Goal: Navigation & Orientation: Understand site structure

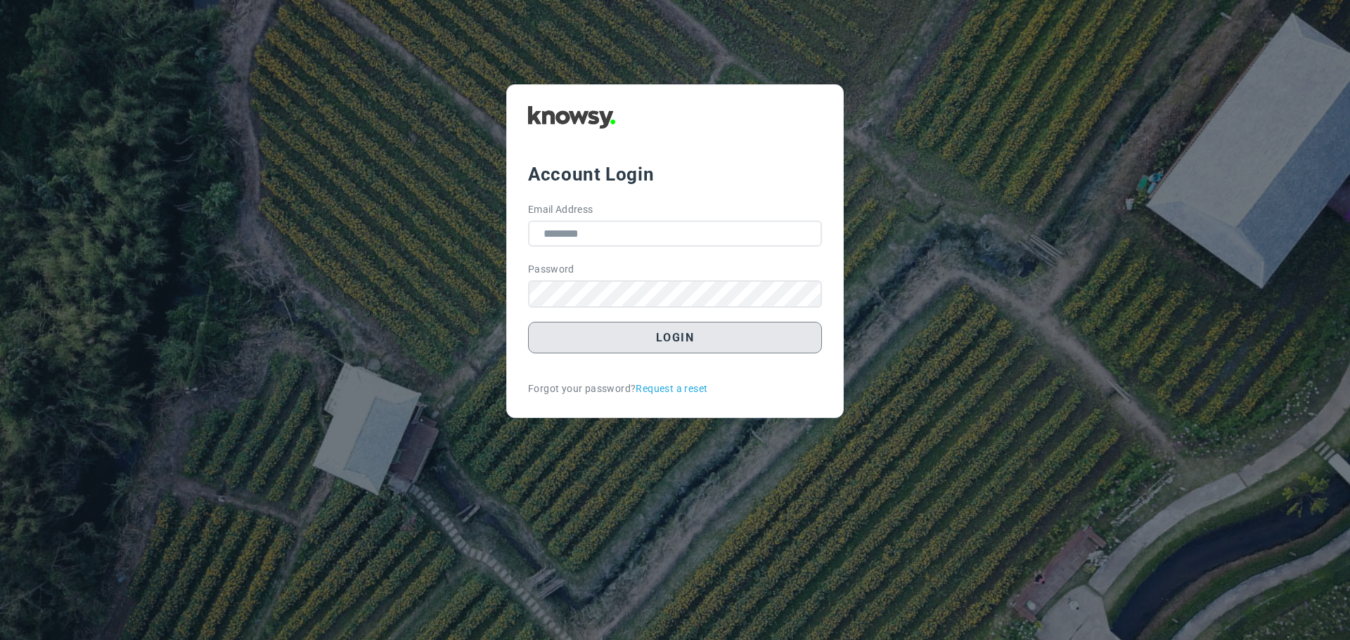
type input "**********"
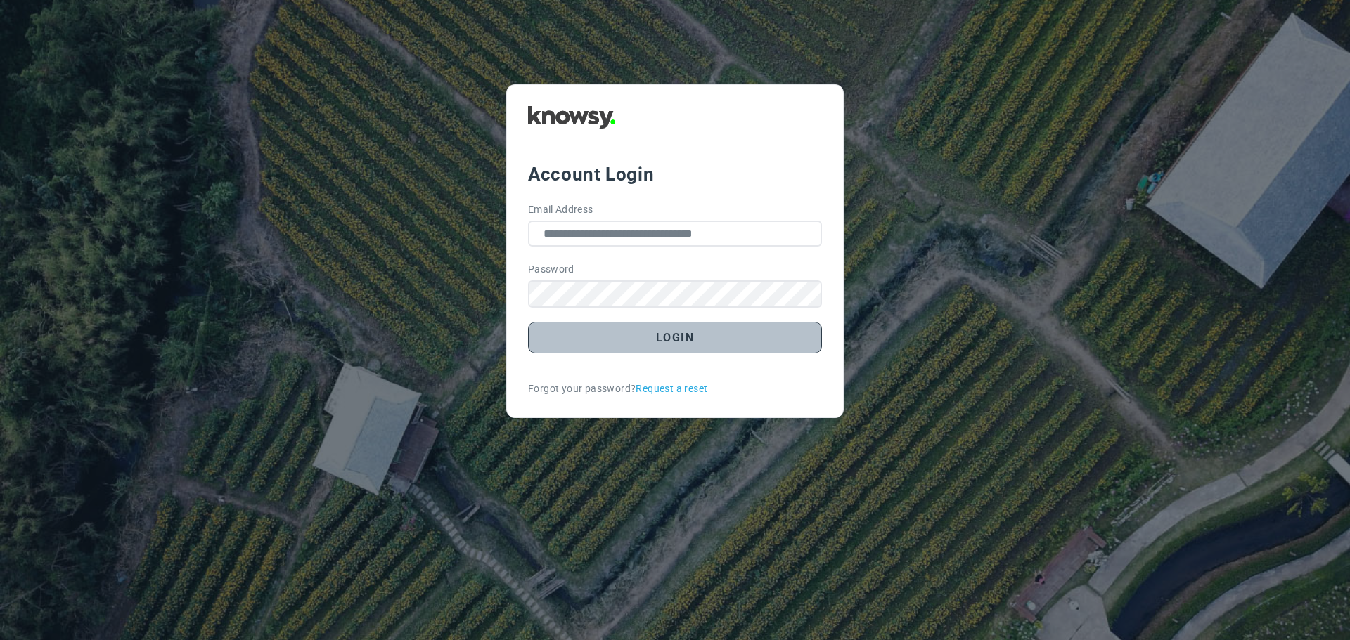
click at [688, 340] on button "Login" at bounding box center [675, 338] width 294 height 32
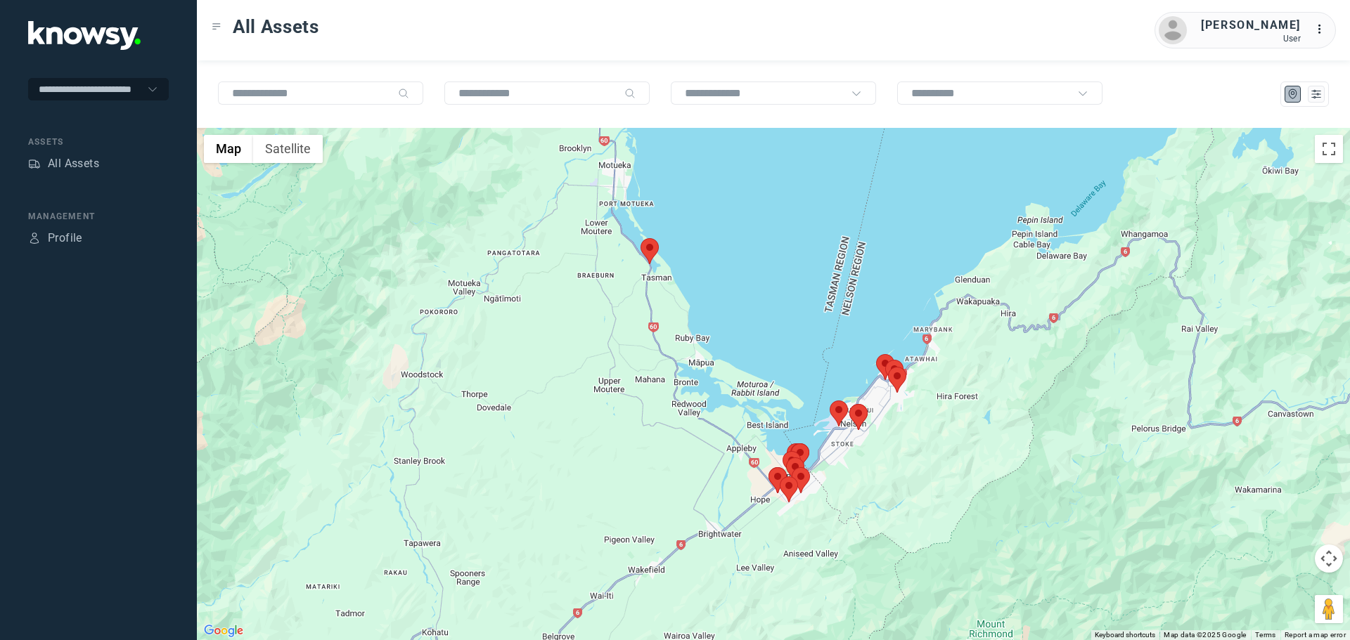
click at [640, 238] on area at bounding box center [640, 238] width 0 height 0
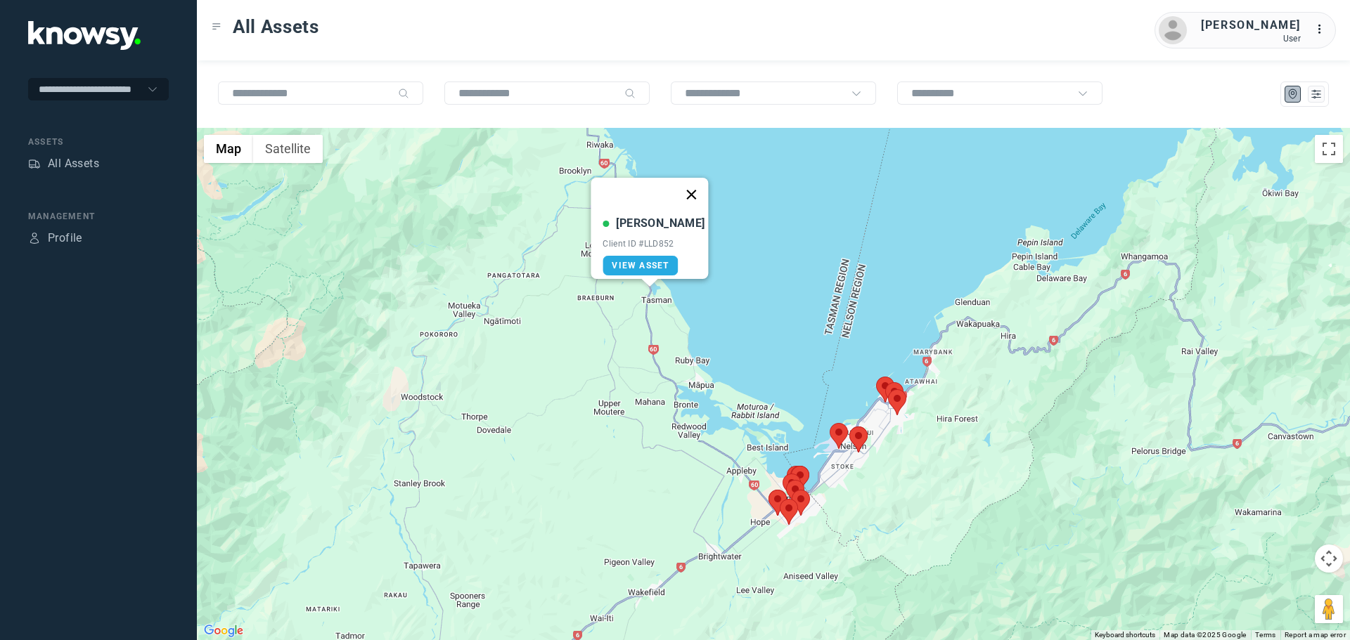
click at [686, 186] on button "Close" at bounding box center [692, 195] width 34 height 34
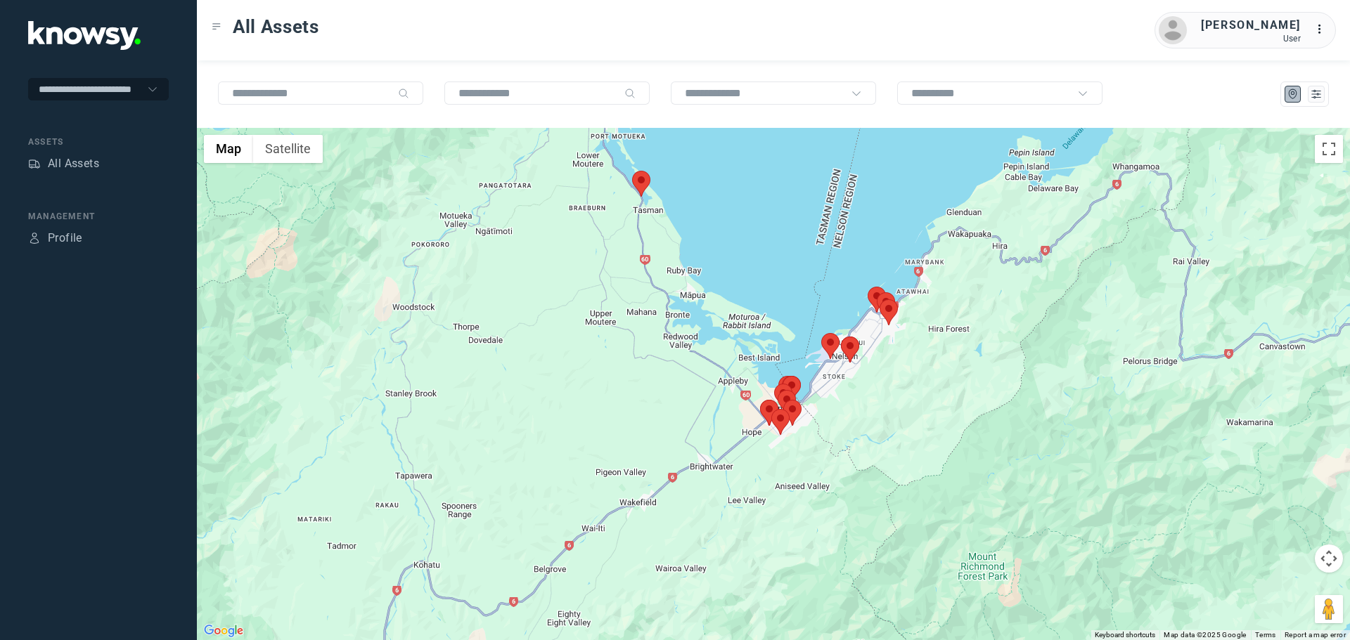
drag, startPoint x: 830, startPoint y: 508, endPoint x: 820, endPoint y: 415, distance: 94.1
click at [820, 415] on div at bounding box center [773, 384] width 1153 height 512
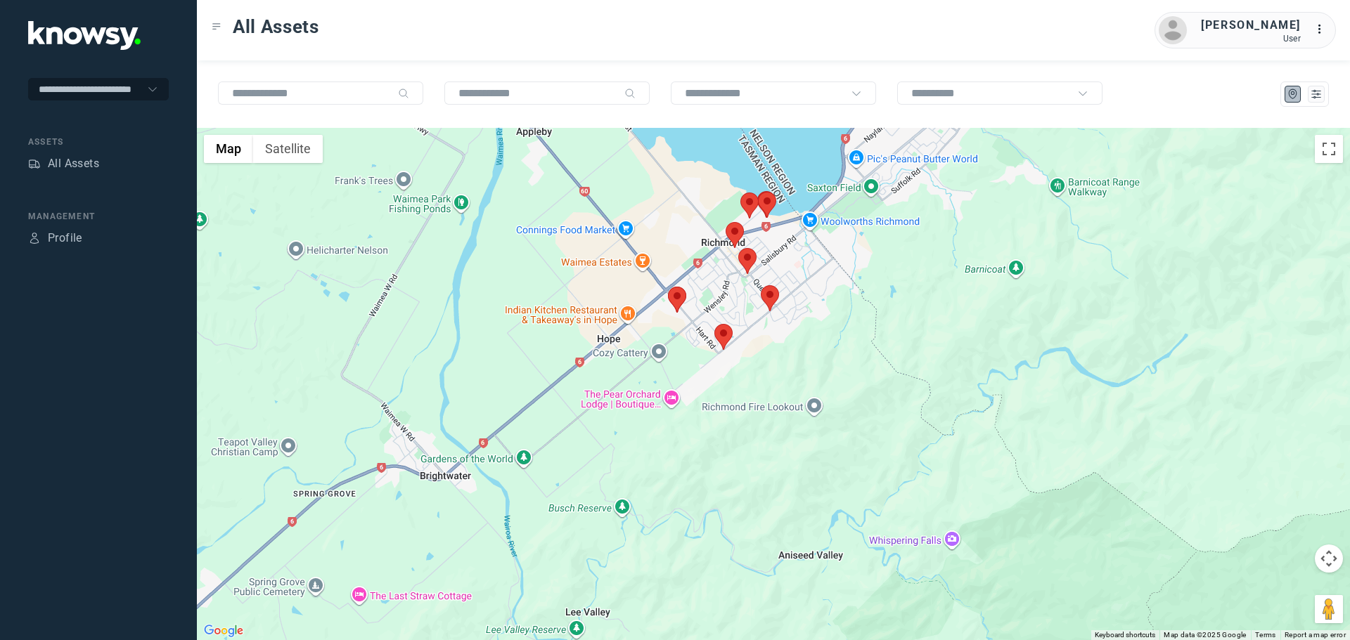
click at [668, 287] on area at bounding box center [668, 287] width 0 height 0
click at [721, 214] on button "Close" at bounding box center [719, 221] width 34 height 34
click at [714, 324] on area at bounding box center [714, 324] width 0 height 0
click at [758, 253] on button "Close" at bounding box center [766, 258] width 34 height 34
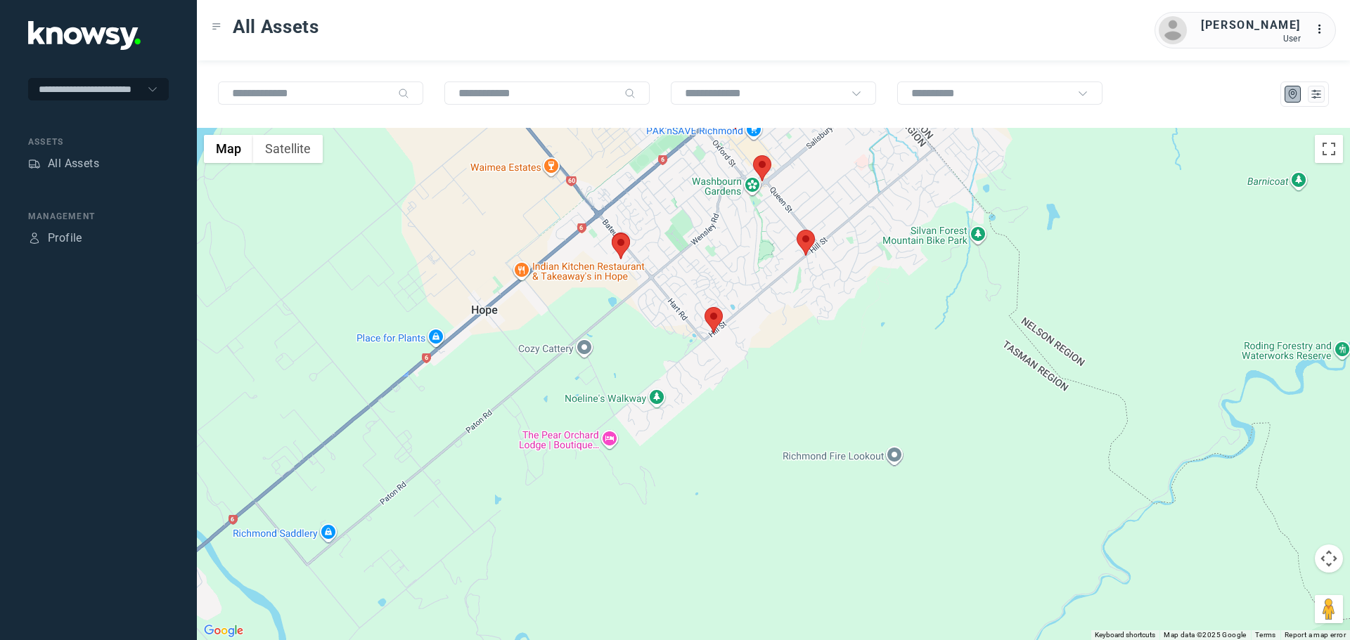
drag, startPoint x: 726, startPoint y: 298, endPoint x: 733, endPoint y: 423, distance: 124.6
click at [733, 423] on div "To navigate, press the arrow keys." at bounding box center [773, 384] width 1153 height 512
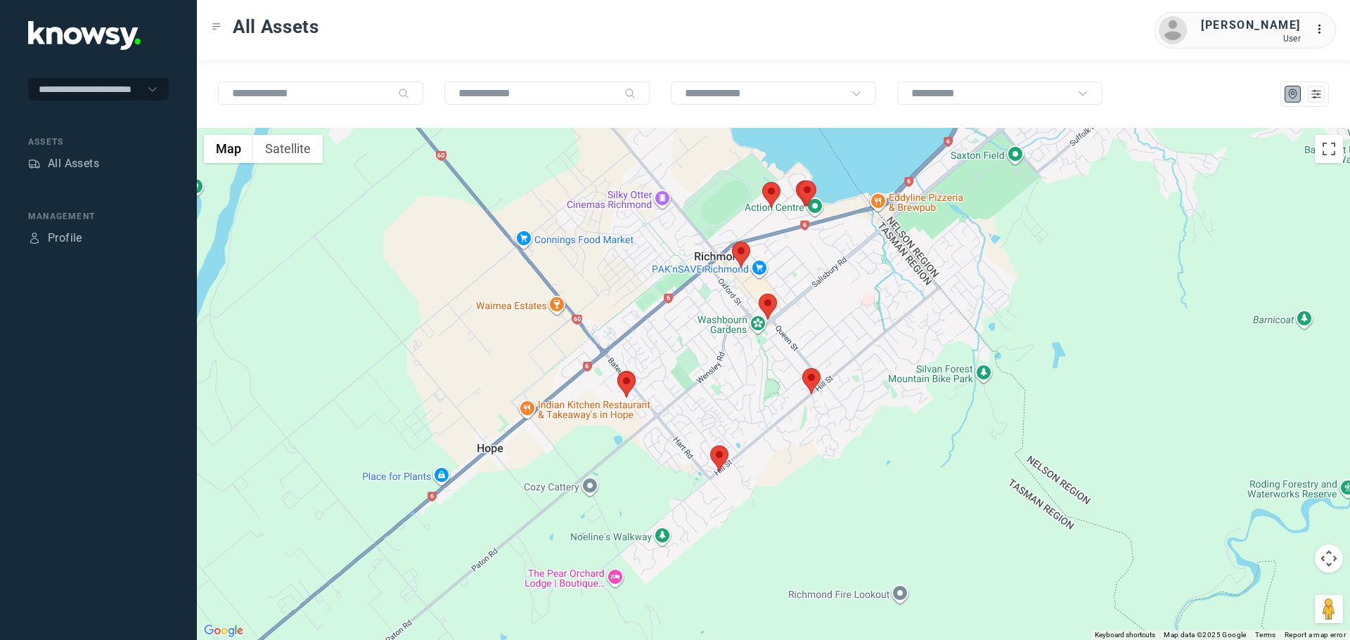
click at [802, 368] on area at bounding box center [802, 368] width 0 height 0
click at [854, 292] on button "Close" at bounding box center [844, 302] width 34 height 34
click at [759, 294] on area at bounding box center [759, 294] width 0 height 0
click at [791, 226] on button "Close" at bounding box center [797, 228] width 34 height 34
click at [732, 242] on area at bounding box center [732, 242] width 0 height 0
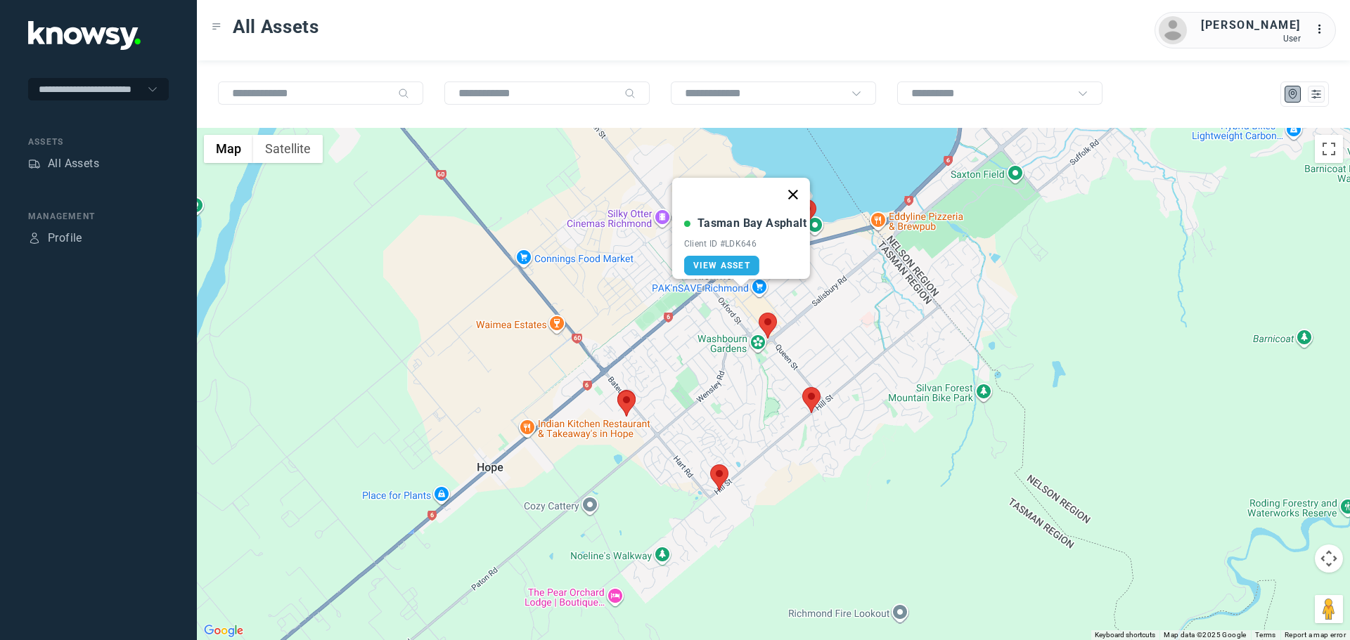
click at [801, 187] on button "Close" at bounding box center [793, 195] width 34 height 34
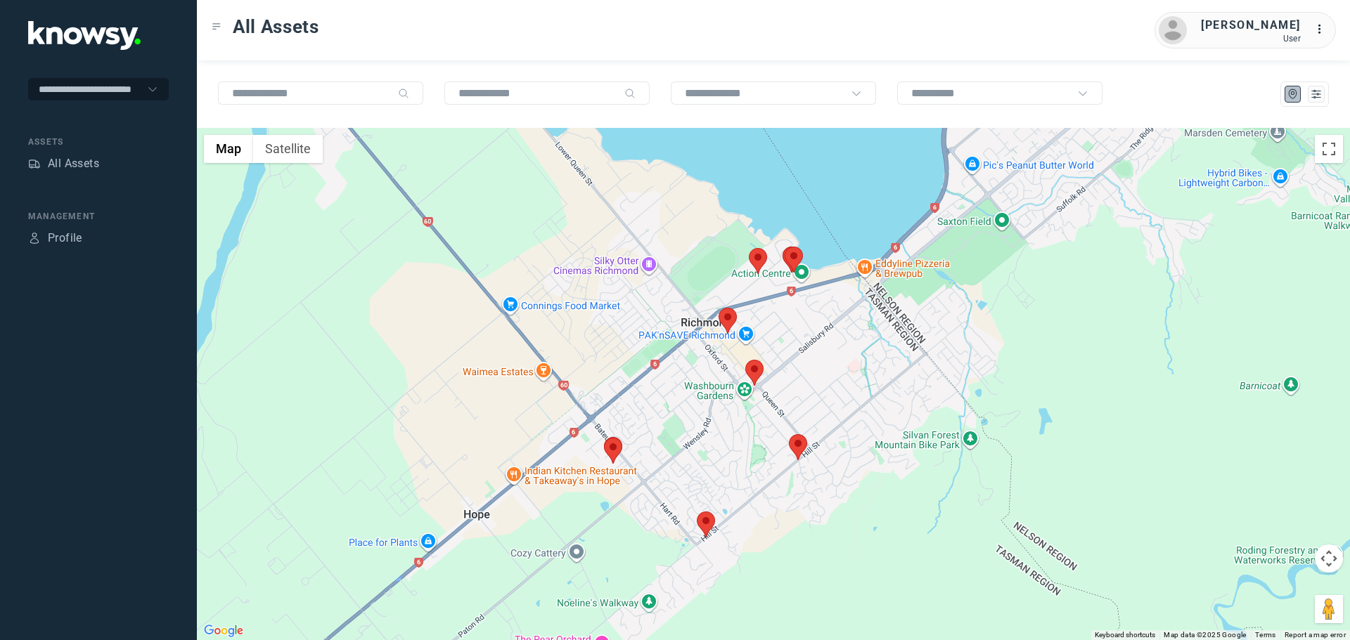
drag, startPoint x: 858, startPoint y: 271, endPoint x: 808, endPoint y: 374, distance: 114.5
click at [808, 374] on div "To navigate, press the arrow keys." at bounding box center [773, 384] width 1153 height 512
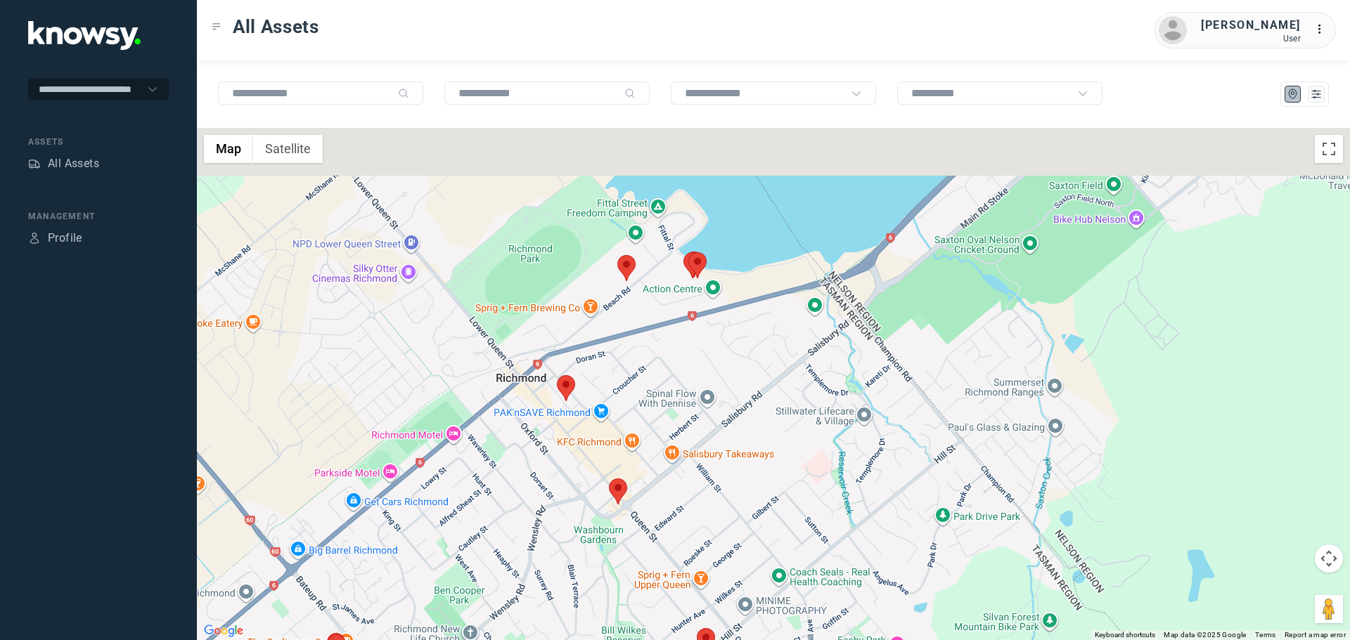
drag, startPoint x: 686, startPoint y: 297, endPoint x: 673, endPoint y: 376, distance: 79.7
click at [673, 376] on div at bounding box center [773, 384] width 1153 height 512
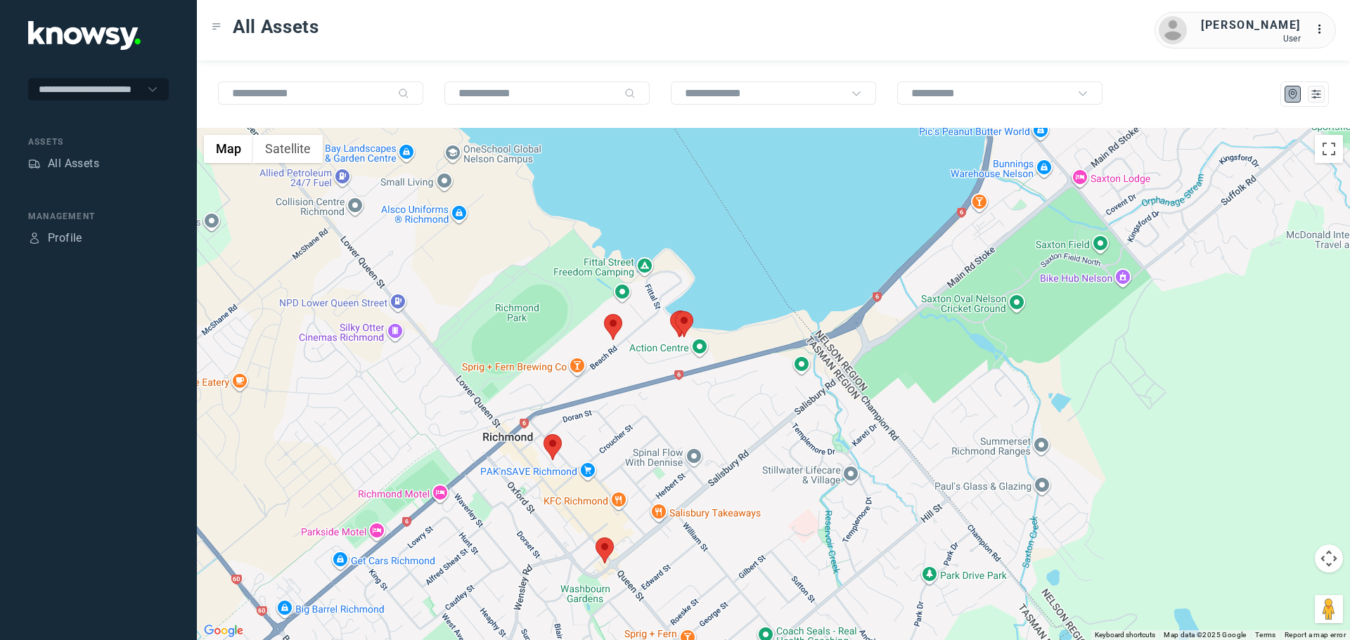
click at [604, 314] on area at bounding box center [604, 314] width 0 height 0
drag, startPoint x: 650, startPoint y: 231, endPoint x: 784, endPoint y: 284, distance: 143.6
click at [651, 232] on button "Close" at bounding box center [645, 248] width 34 height 34
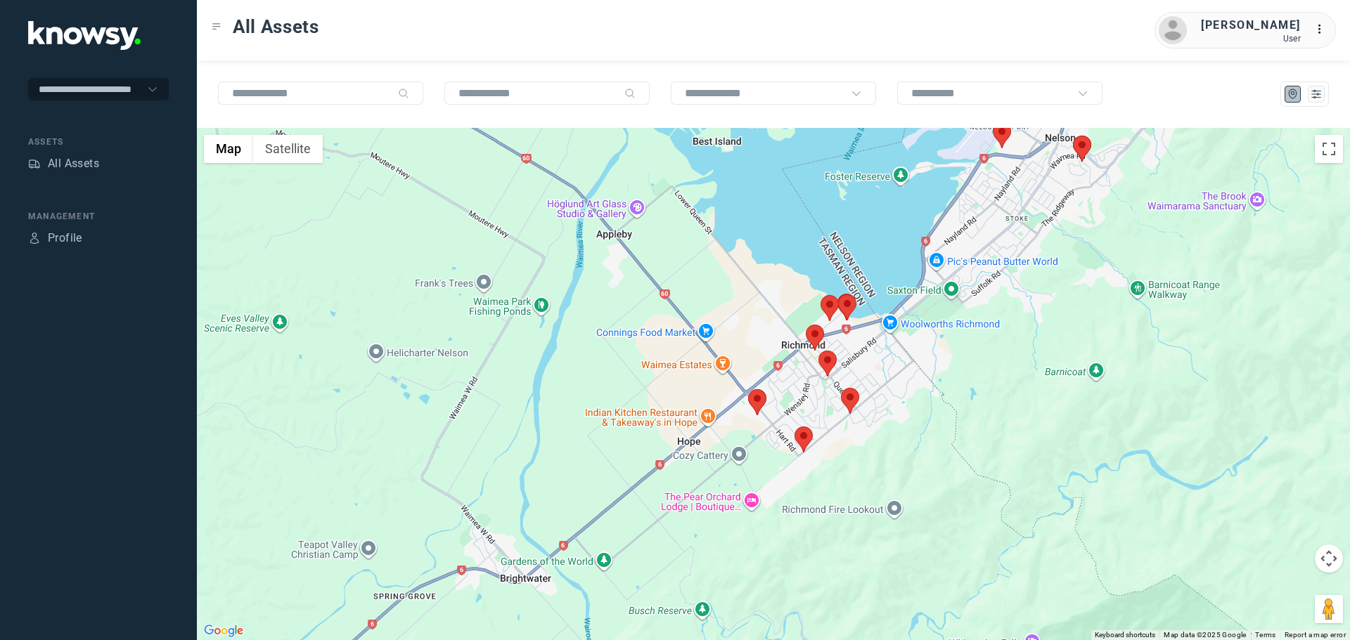
drag, startPoint x: 1001, startPoint y: 332, endPoint x: 924, endPoint y: 437, distance: 130.8
click at [924, 437] on div "To navigate, press the arrow keys." at bounding box center [773, 384] width 1153 height 512
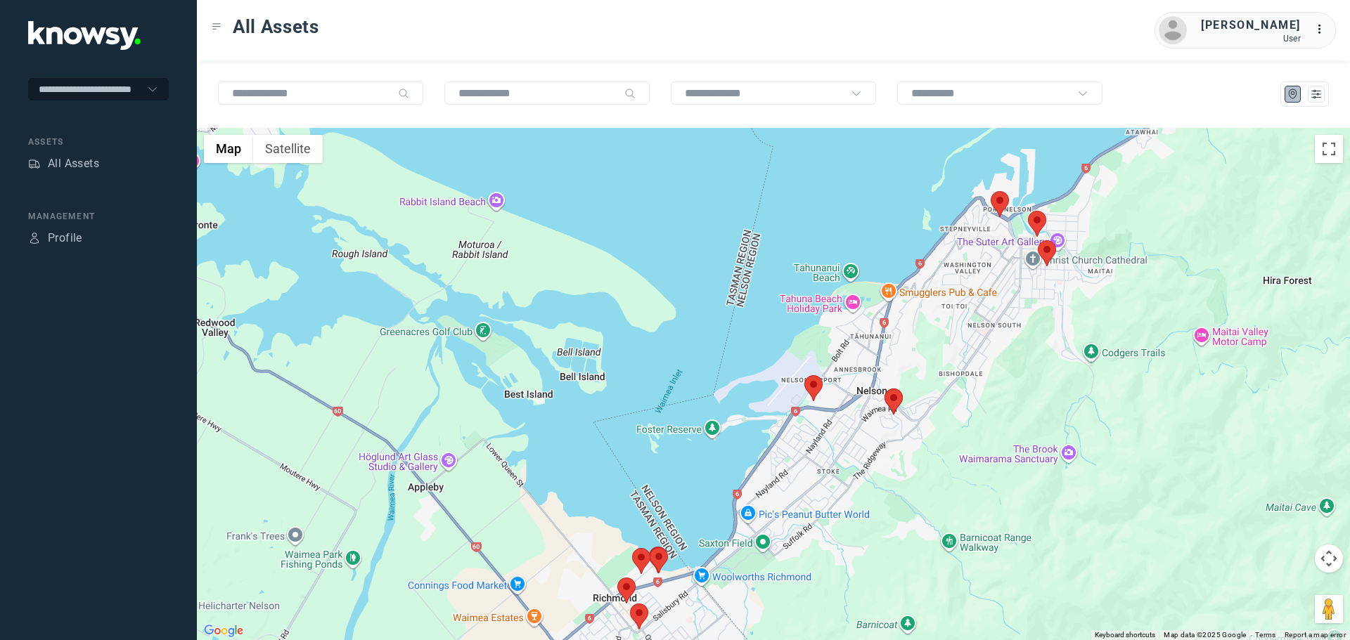
click at [804, 375] on area at bounding box center [804, 375] width 0 height 0
click at [849, 301] on button "Close" at bounding box center [843, 309] width 34 height 34
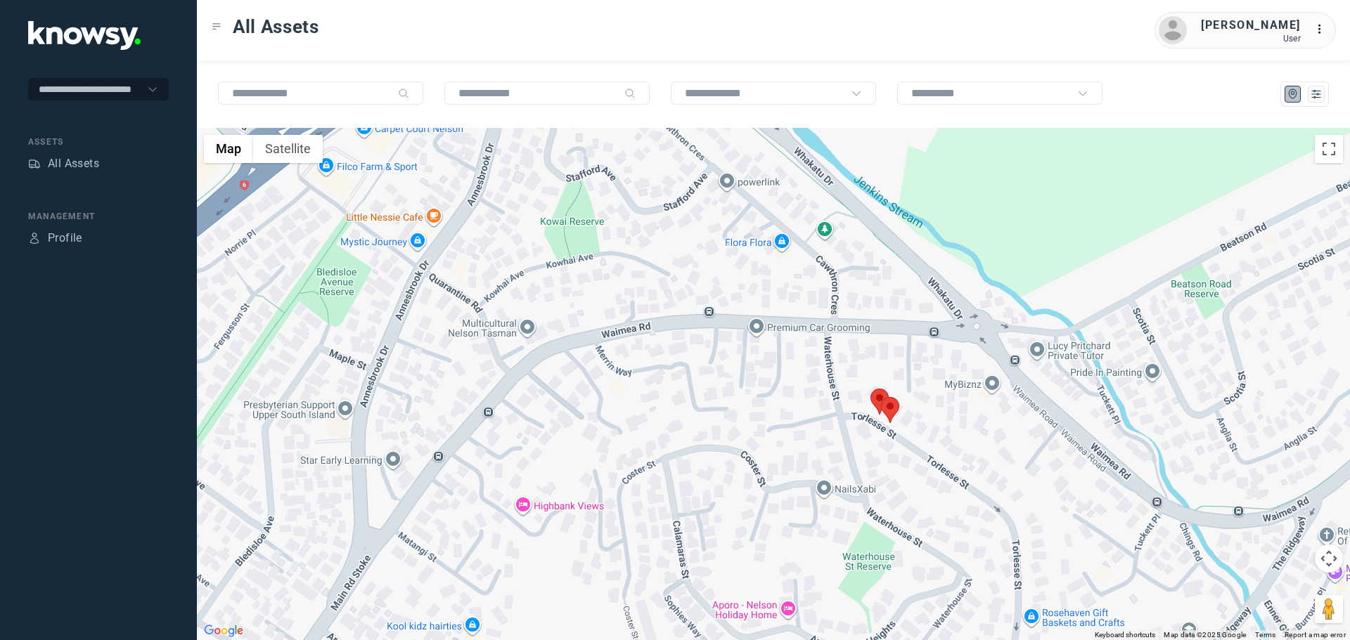
click at [881, 397] on area at bounding box center [881, 397] width 0 height 0
click at [928, 320] on button "Close" at bounding box center [932, 331] width 34 height 34
click at [870, 389] on area at bounding box center [870, 389] width 0 height 0
click at [917, 310] on button "Close" at bounding box center [922, 323] width 34 height 34
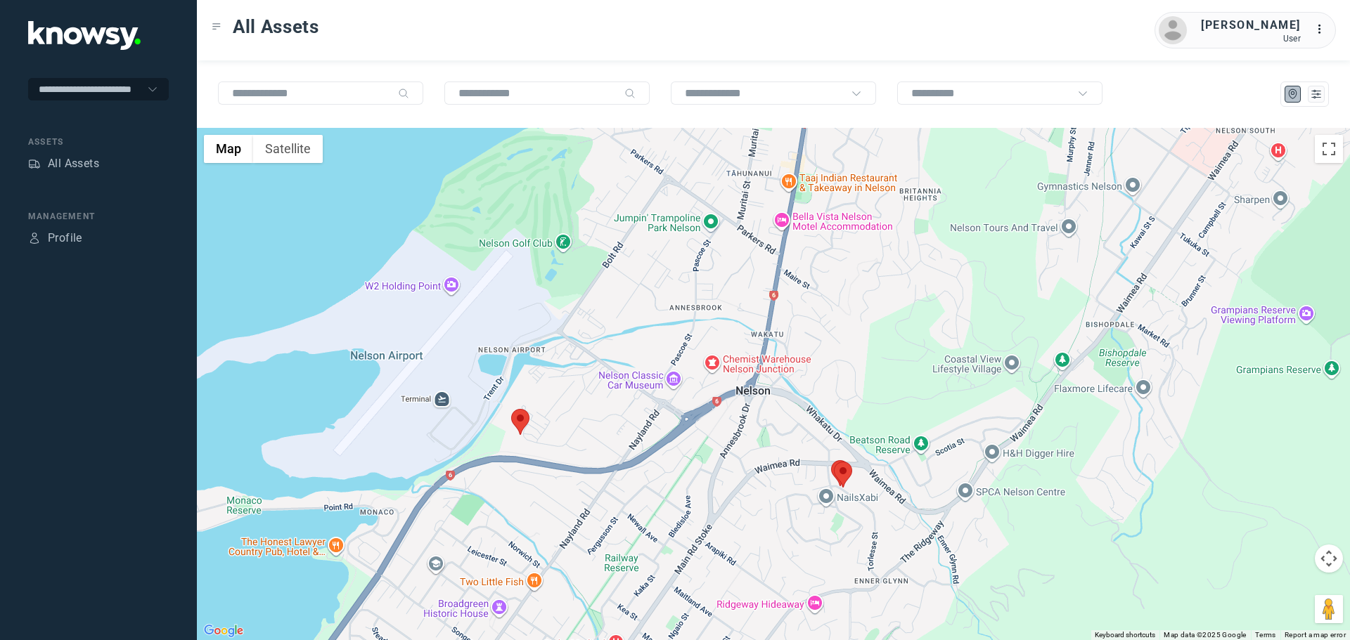
drag, startPoint x: 972, startPoint y: 304, endPoint x: 872, endPoint y: 438, distance: 167.7
click at [875, 437] on div at bounding box center [773, 384] width 1153 height 512
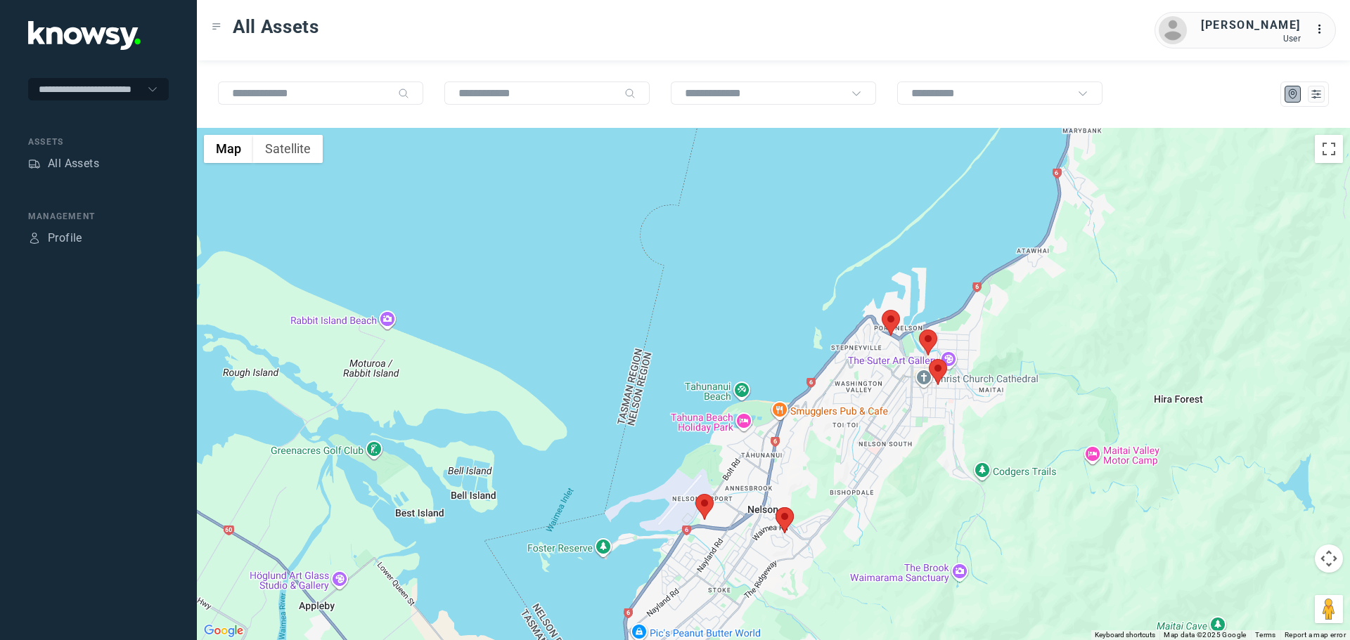
drag, startPoint x: 897, startPoint y: 358, endPoint x: 854, endPoint y: 460, distance: 111.2
click at [854, 460] on div at bounding box center [773, 384] width 1153 height 512
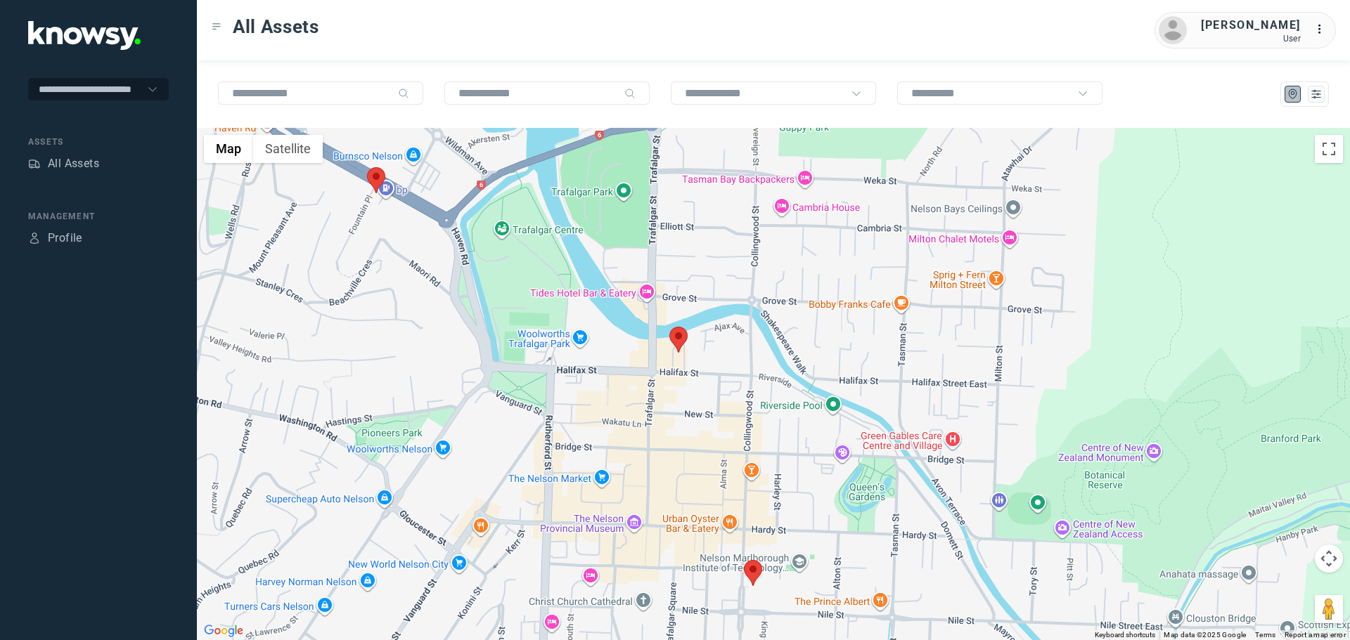
click at [744, 560] on area at bounding box center [744, 560] width 0 height 0
click at [792, 484] on button "Close" at bounding box center [795, 494] width 34 height 34
click at [669, 327] on area at bounding box center [669, 327] width 0 height 0
click at [711, 247] on button "Close" at bounding box center [721, 261] width 34 height 34
click at [367, 167] on area at bounding box center [367, 167] width 0 height 0
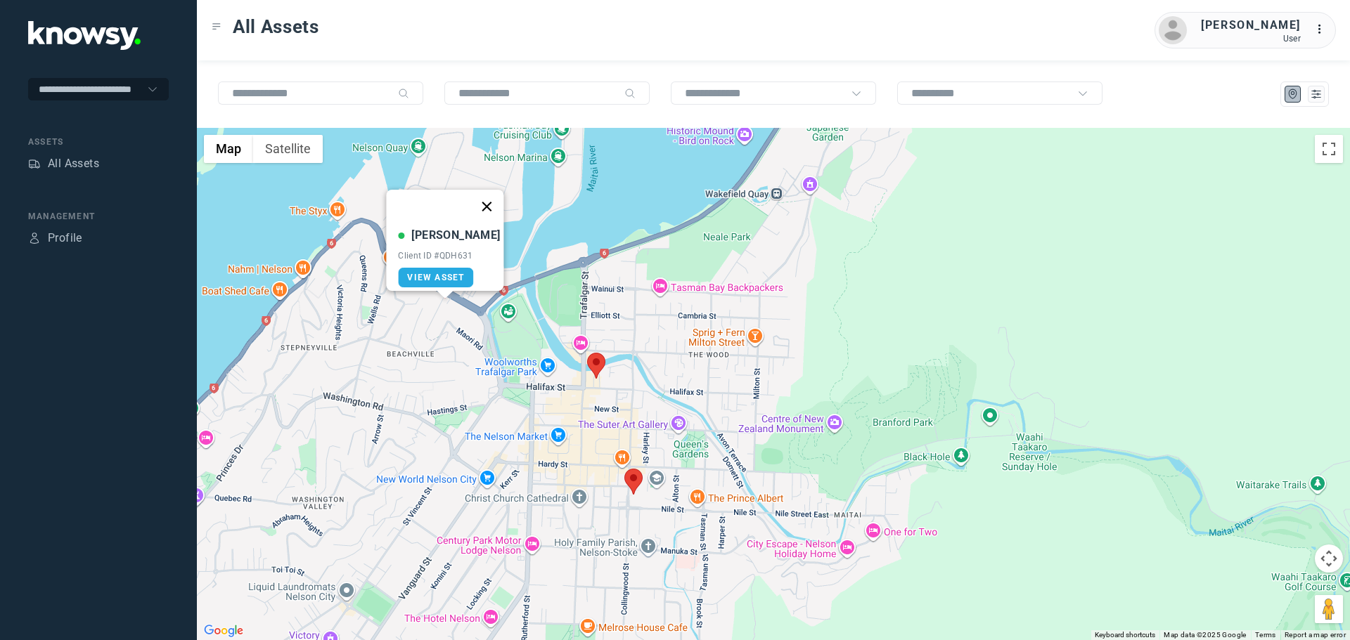
click at [485, 197] on button "Close" at bounding box center [487, 207] width 34 height 34
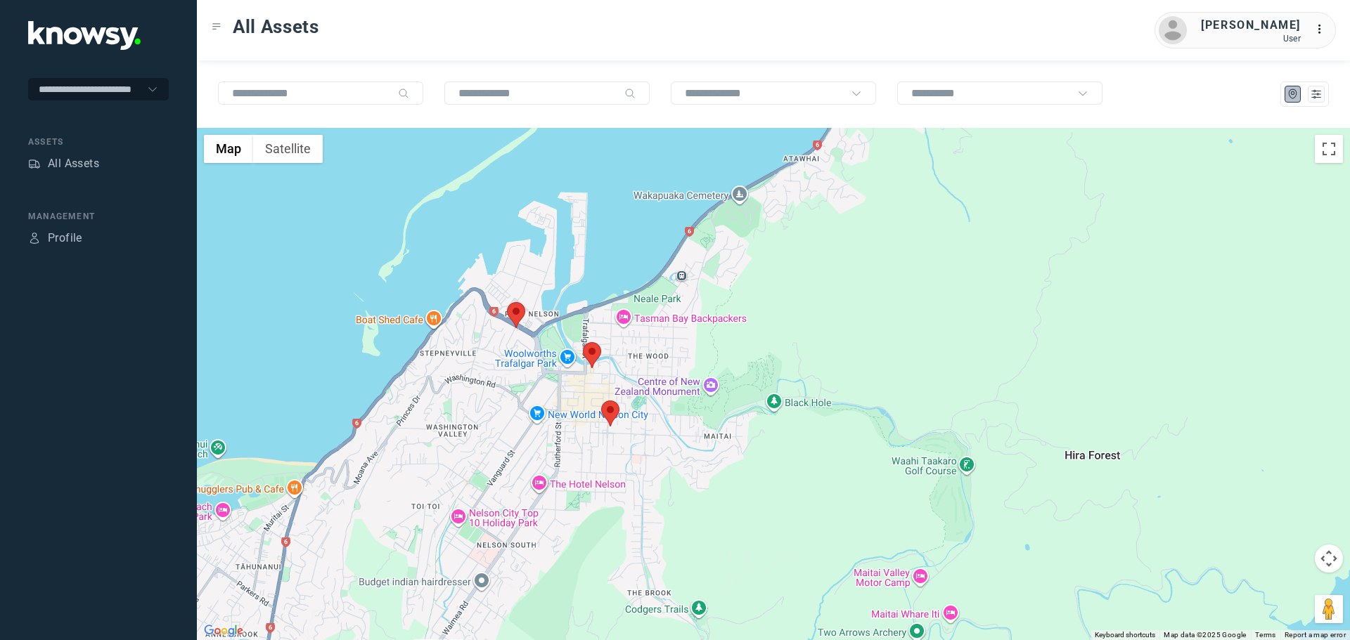
drag, startPoint x: 459, startPoint y: 335, endPoint x: 607, endPoint y: 401, distance: 162.4
click at [607, 401] on div at bounding box center [773, 384] width 1153 height 512
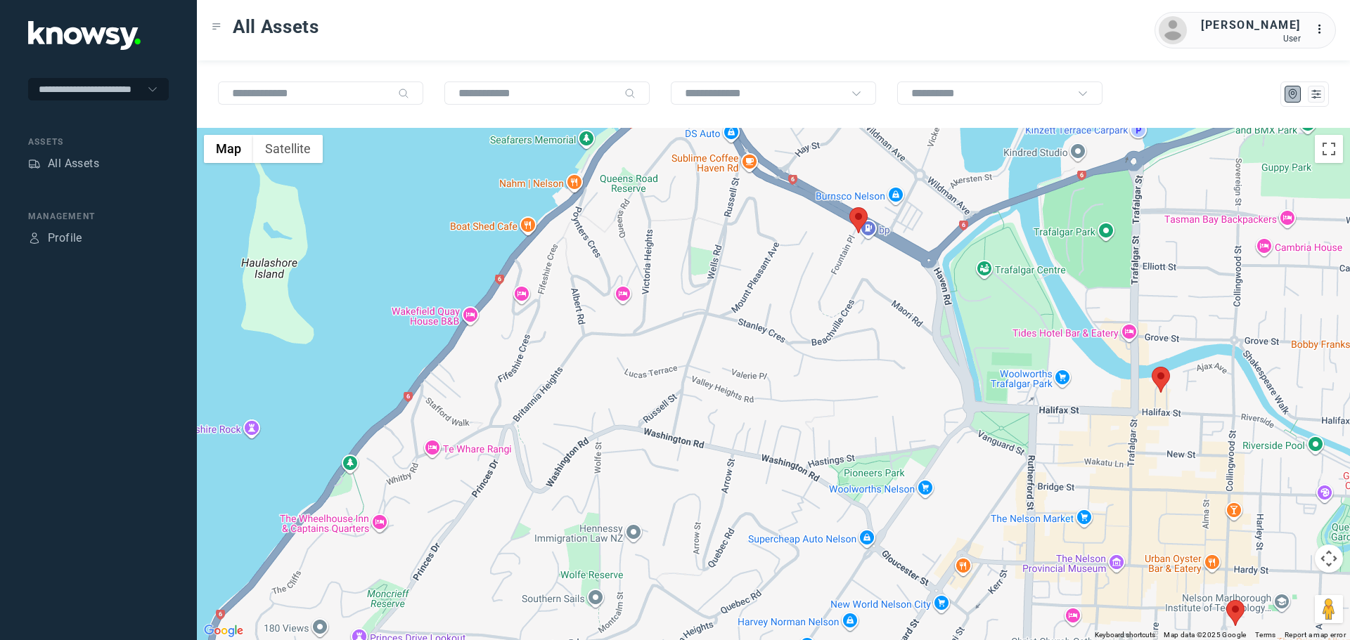
drag, startPoint x: 922, startPoint y: 308, endPoint x: 880, endPoint y: 366, distance: 72.0
click at [880, 366] on div at bounding box center [773, 384] width 1153 height 512
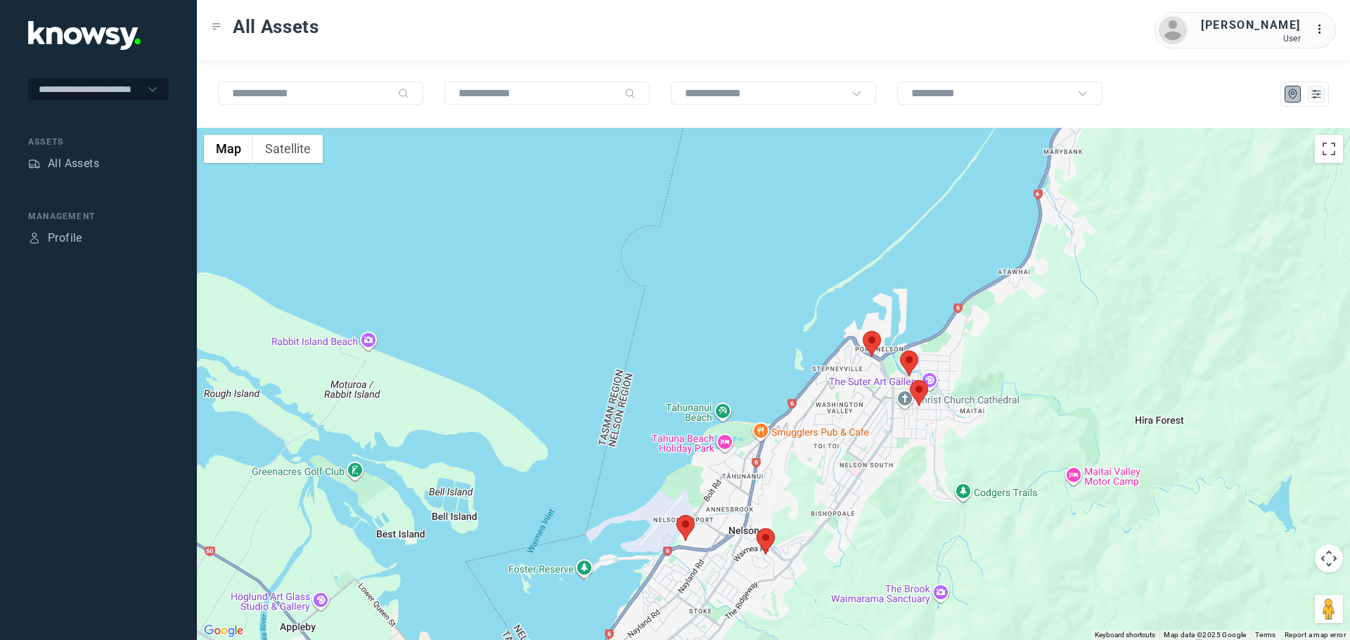
drag, startPoint x: 784, startPoint y: 415, endPoint x: 805, endPoint y: 290, distance: 127.6
click at [800, 322] on div at bounding box center [773, 384] width 1153 height 512
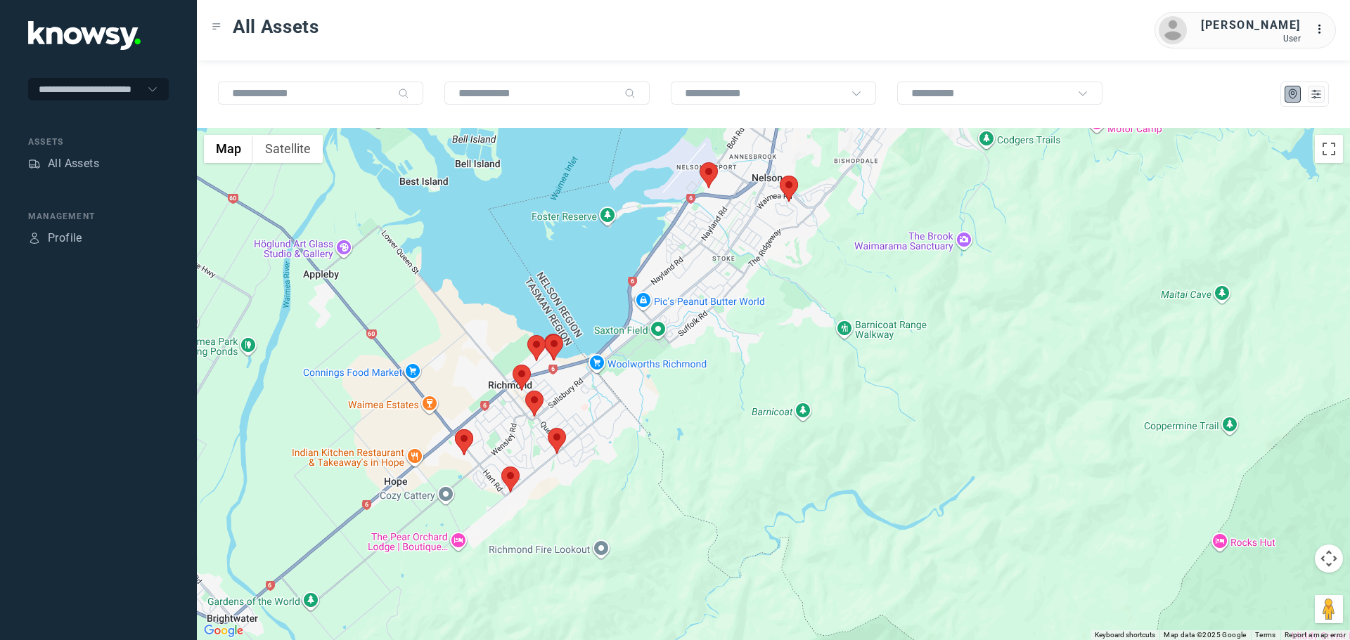
drag, startPoint x: 718, startPoint y: 364, endPoint x: 941, endPoint y: 363, distance: 223.6
click at [941, 363] on div at bounding box center [773, 384] width 1153 height 512
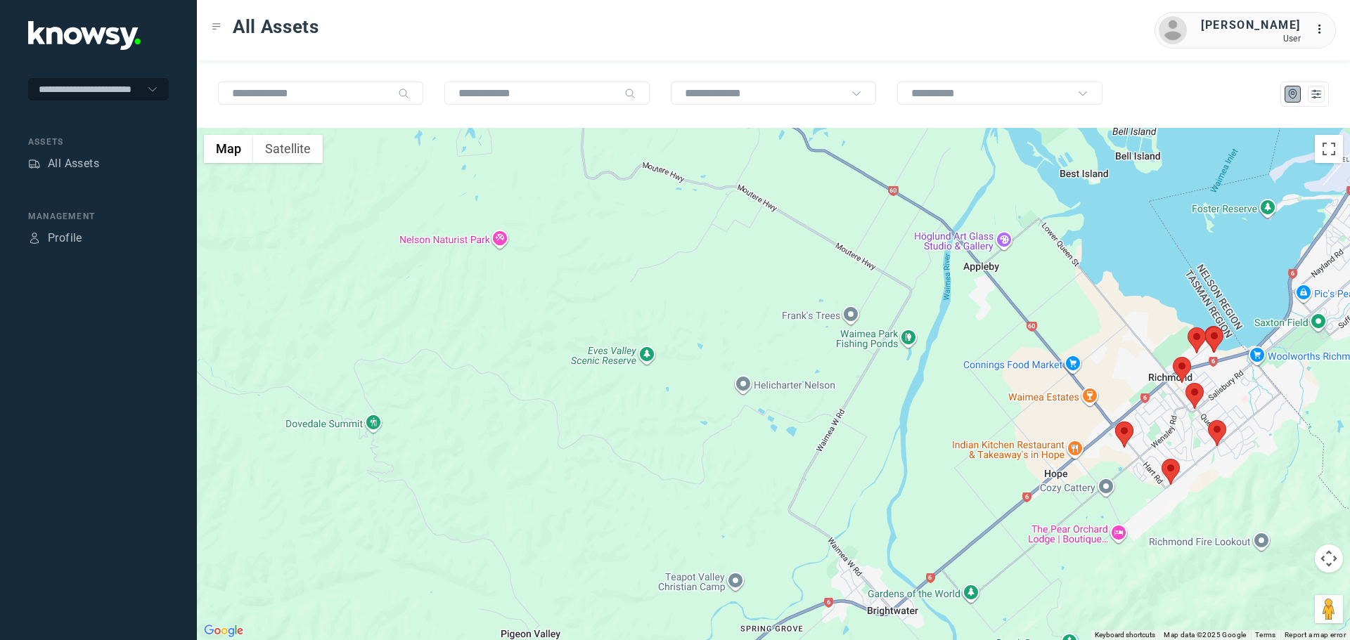
drag, startPoint x: 915, startPoint y: 369, endPoint x: 665, endPoint y: 335, distance: 252.6
click at [674, 337] on div at bounding box center [773, 384] width 1153 height 512
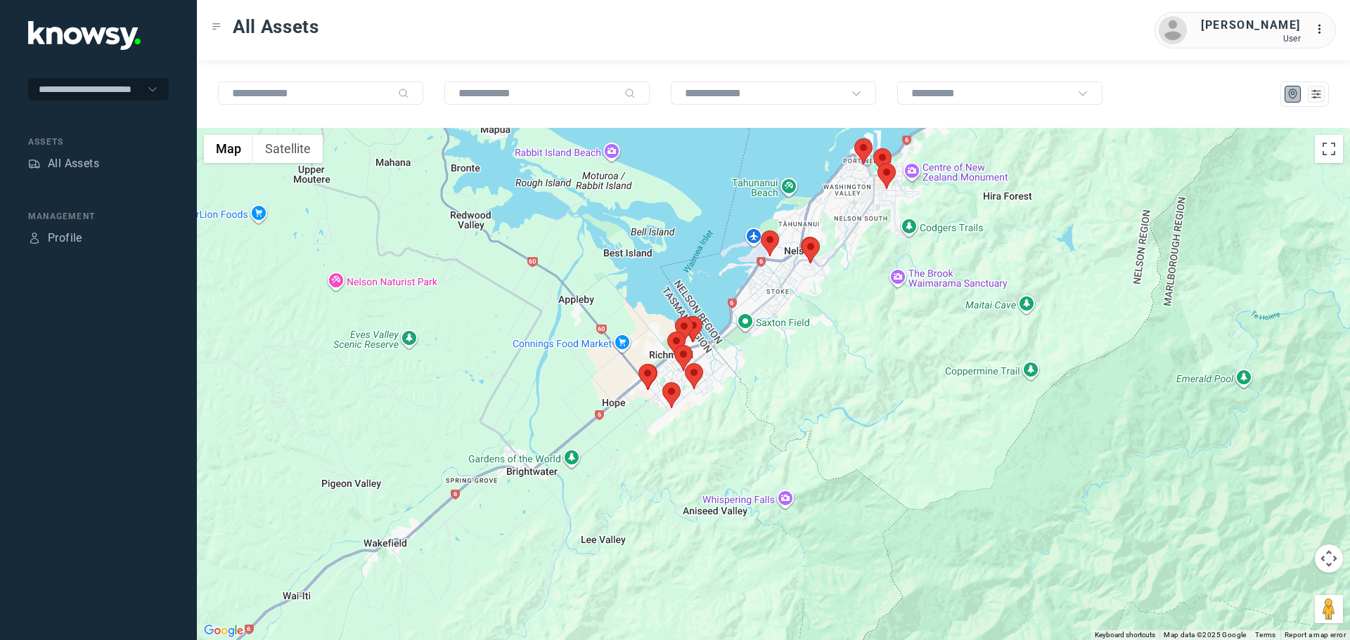
drag, startPoint x: 778, startPoint y: 393, endPoint x: 789, endPoint y: 427, distance: 36.2
click at [789, 427] on div at bounding box center [773, 384] width 1153 height 512
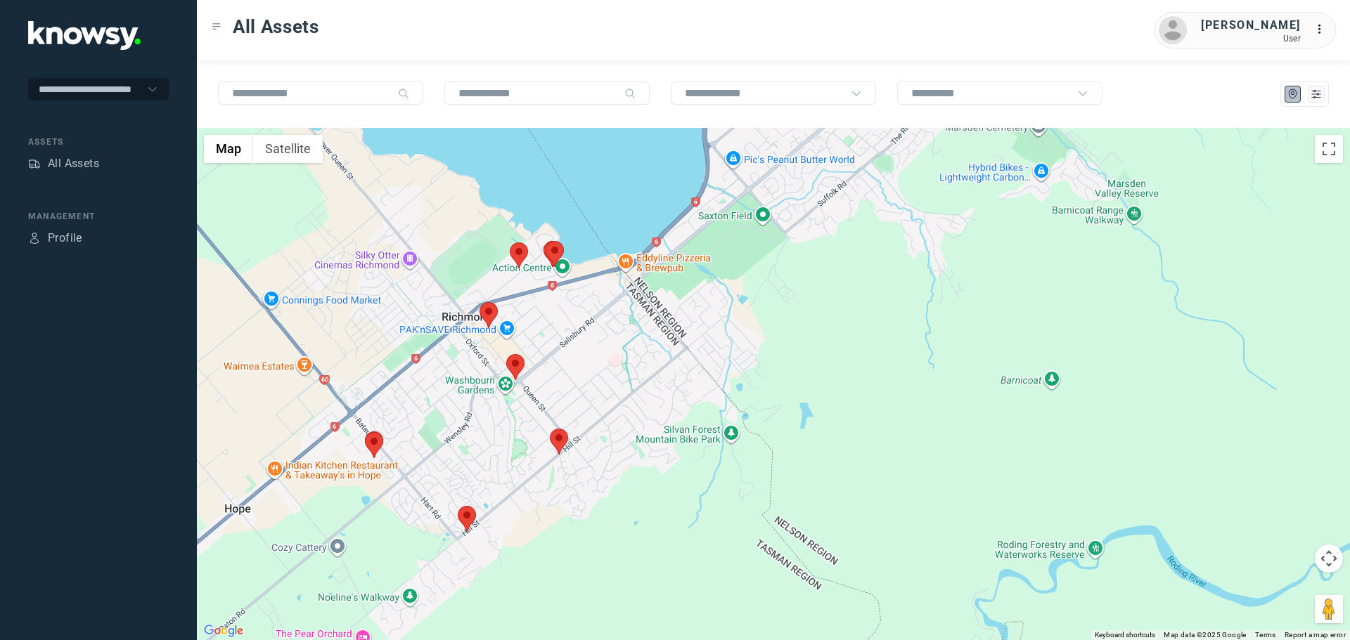
drag, startPoint x: 496, startPoint y: 339, endPoint x: 535, endPoint y: 379, distance: 55.7
click at [535, 379] on div at bounding box center [773, 384] width 1153 height 512
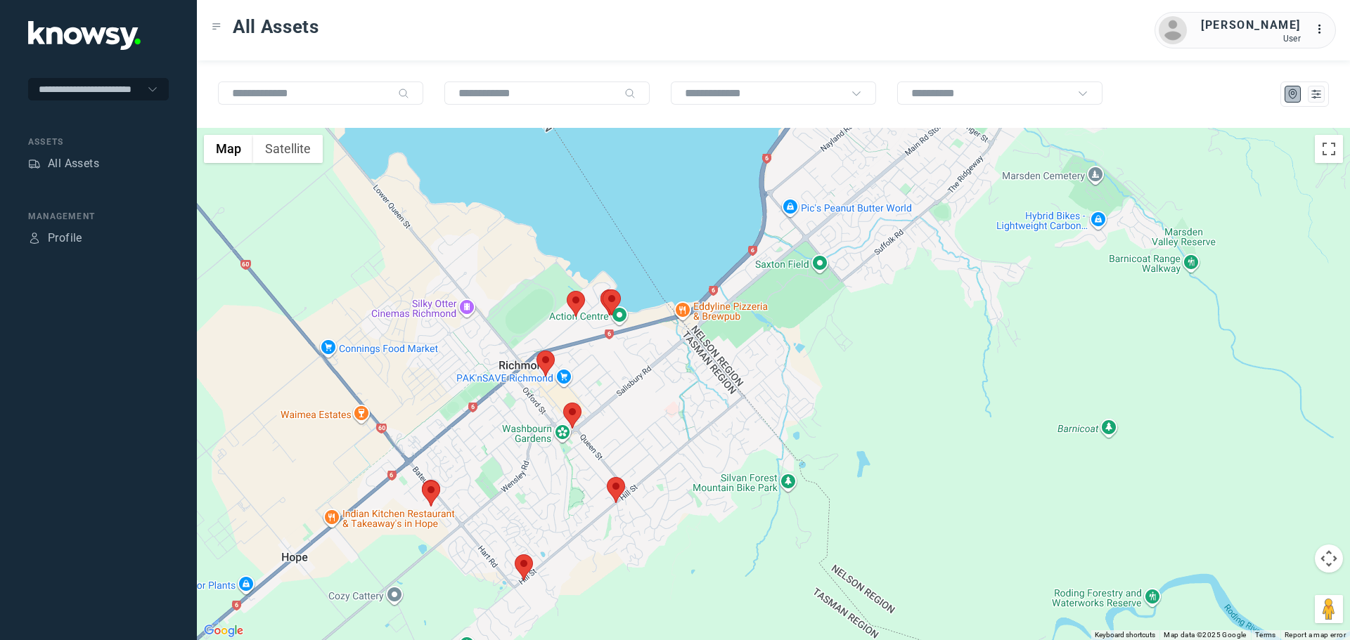
click at [563, 403] on area at bounding box center [563, 403] width 0 height 0
click at [604, 321] on button "Close" at bounding box center [601, 337] width 34 height 34
click at [536, 351] on area at bounding box center [536, 351] width 0 height 0
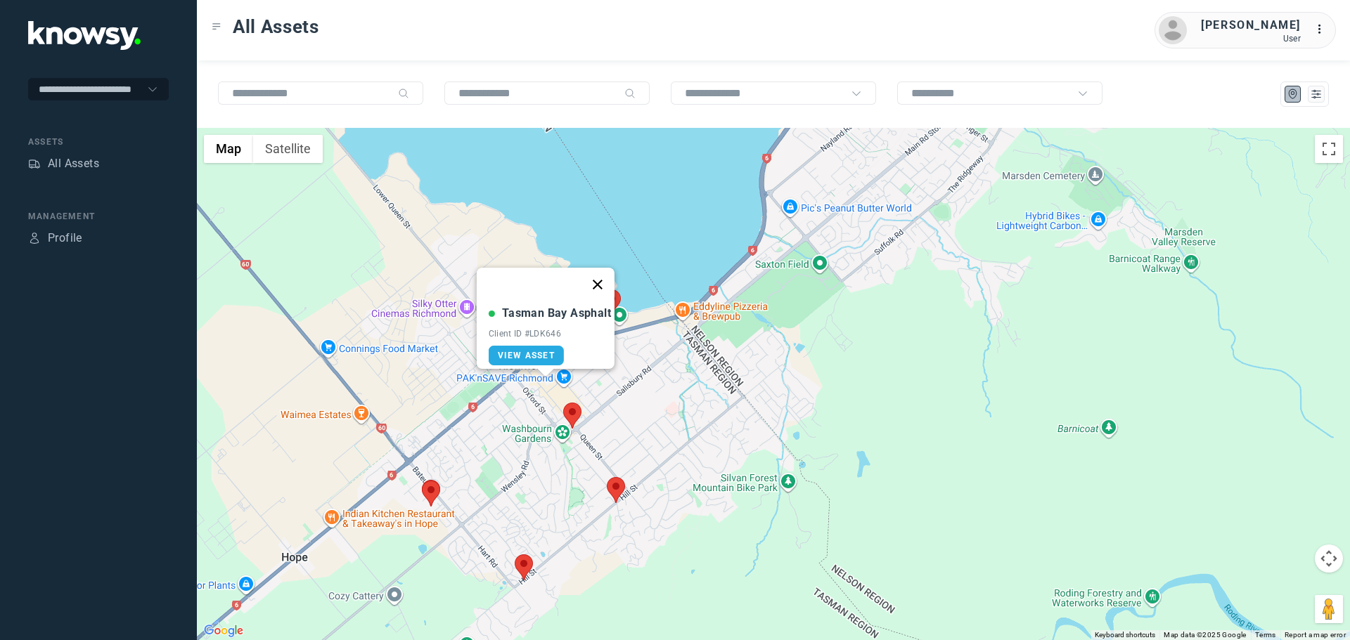
click at [610, 272] on button "Close" at bounding box center [598, 285] width 34 height 34
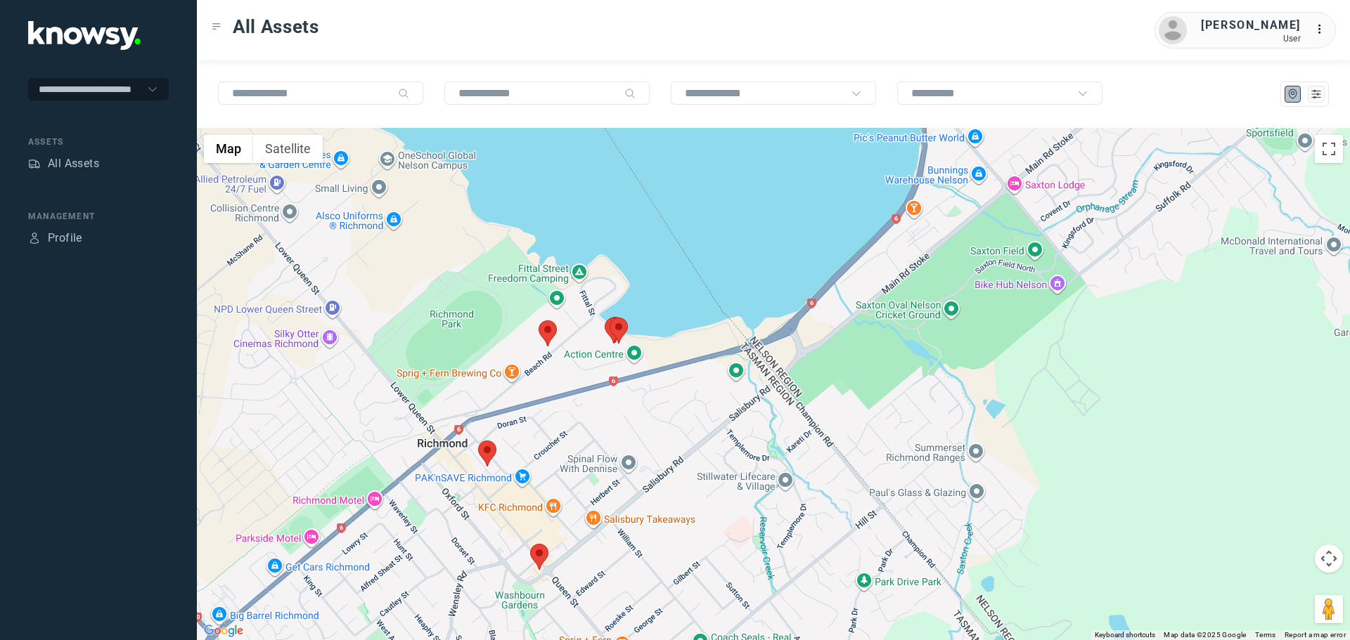
drag, startPoint x: 555, startPoint y: 311, endPoint x: 582, endPoint y: 361, distance: 56.3
click at [583, 359] on div at bounding box center [773, 384] width 1153 height 512
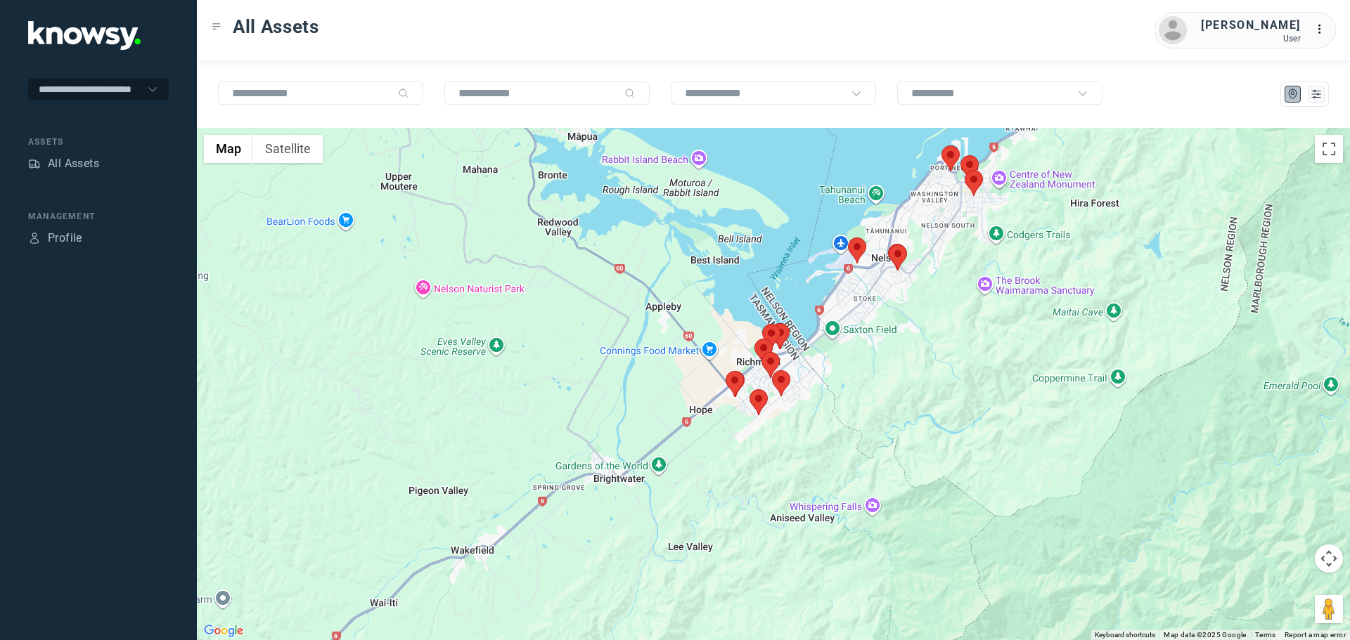
drag, startPoint x: 894, startPoint y: 348, endPoint x: 830, endPoint y: 432, distance: 105.3
click at [830, 432] on div at bounding box center [773, 384] width 1153 height 512
